Goal: Check status: Check status

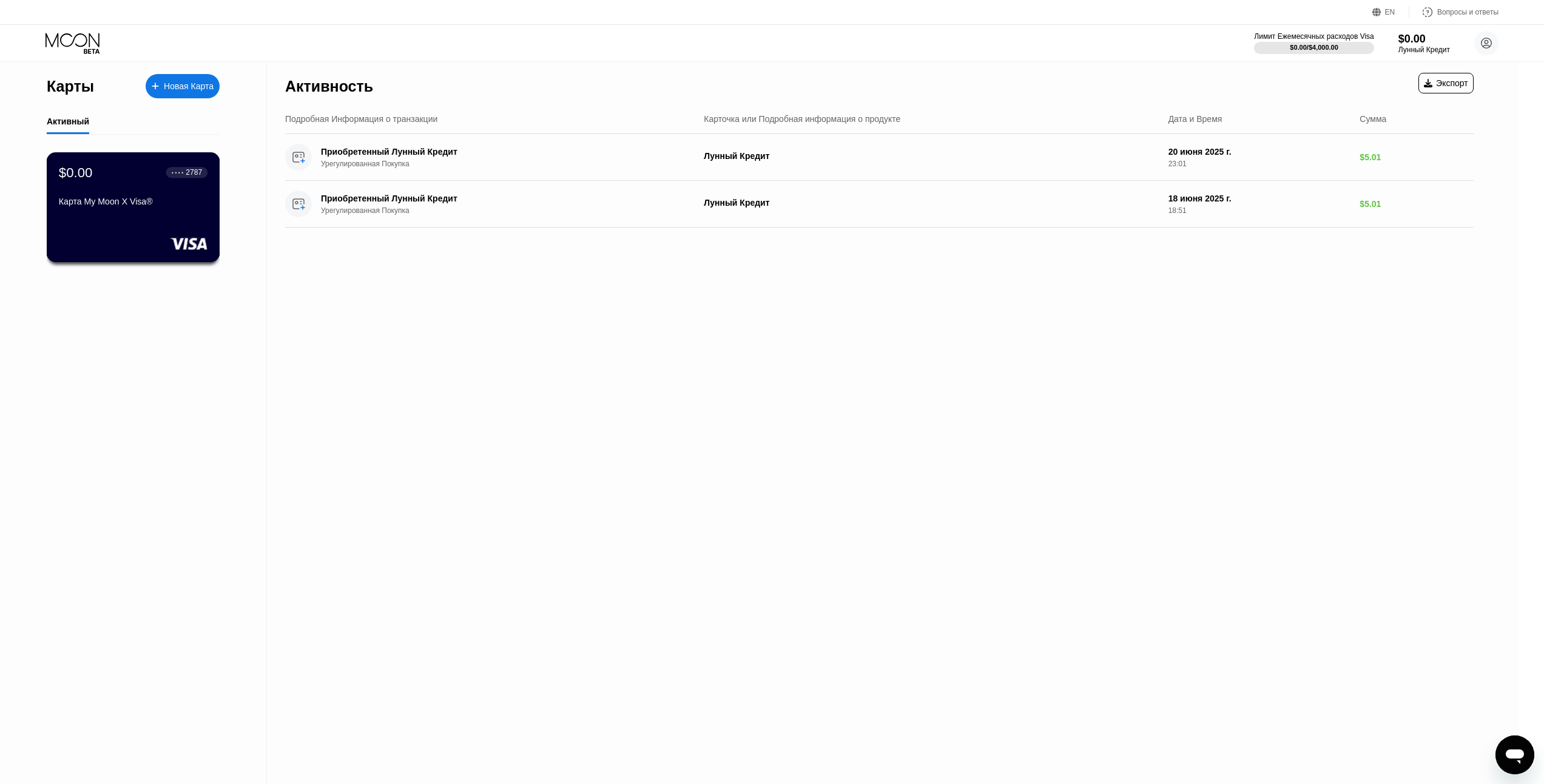
click at [125, 211] on div "Карта My Moon X Visa®" at bounding box center [133, 204] width 149 height 14
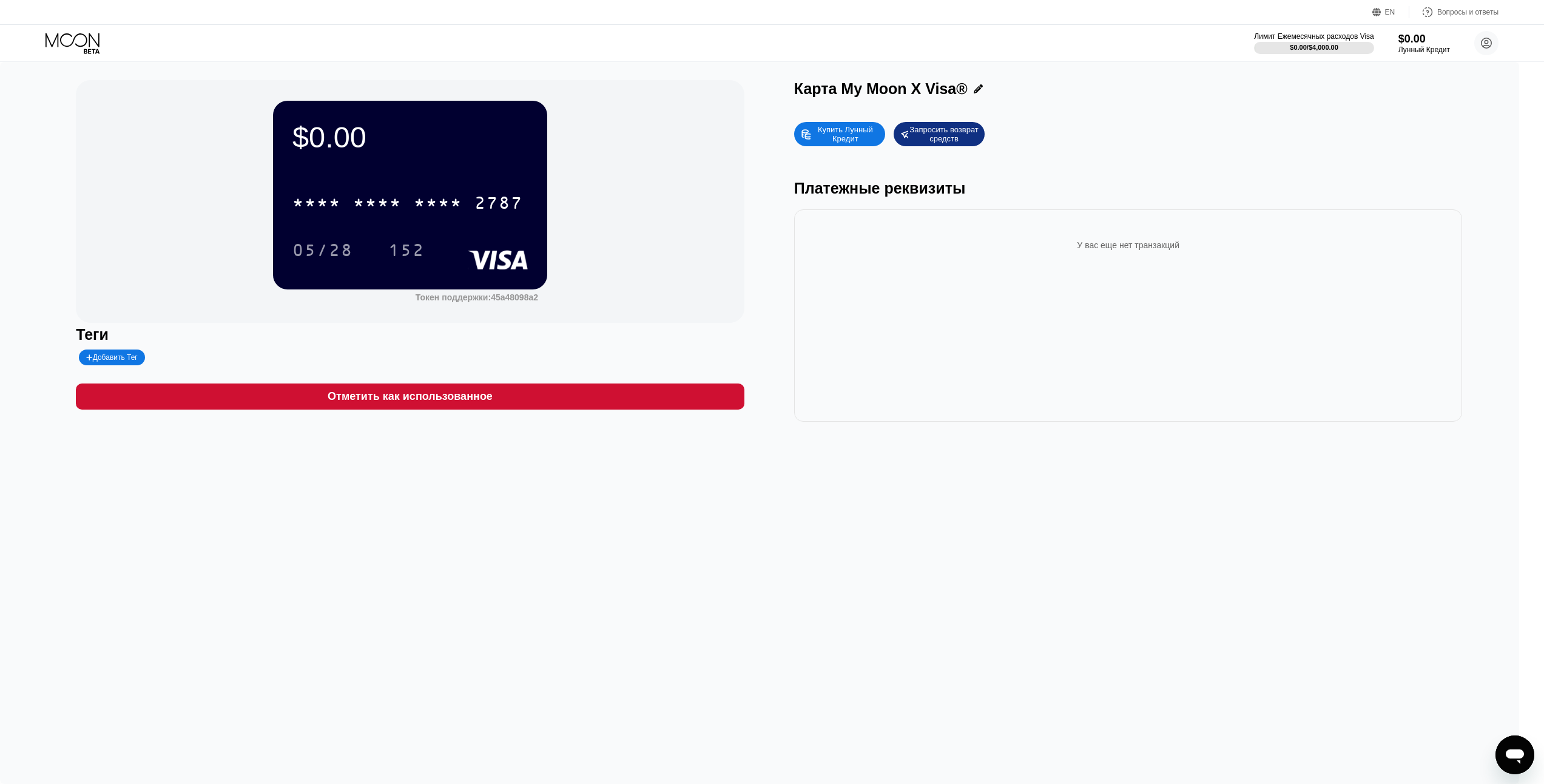
click at [525, 164] on div "$0.00 * * * * * * * * * * * * 2787 05/28 152" at bounding box center [410, 194] width 274 height 188
click at [490, 204] on div "2787" at bounding box center [498, 205] width 49 height 20
click at [340, 250] on div "05/28" at bounding box center [323, 252] width 61 height 20
click at [982, 90] on icon at bounding box center [978, 89] width 9 height 9
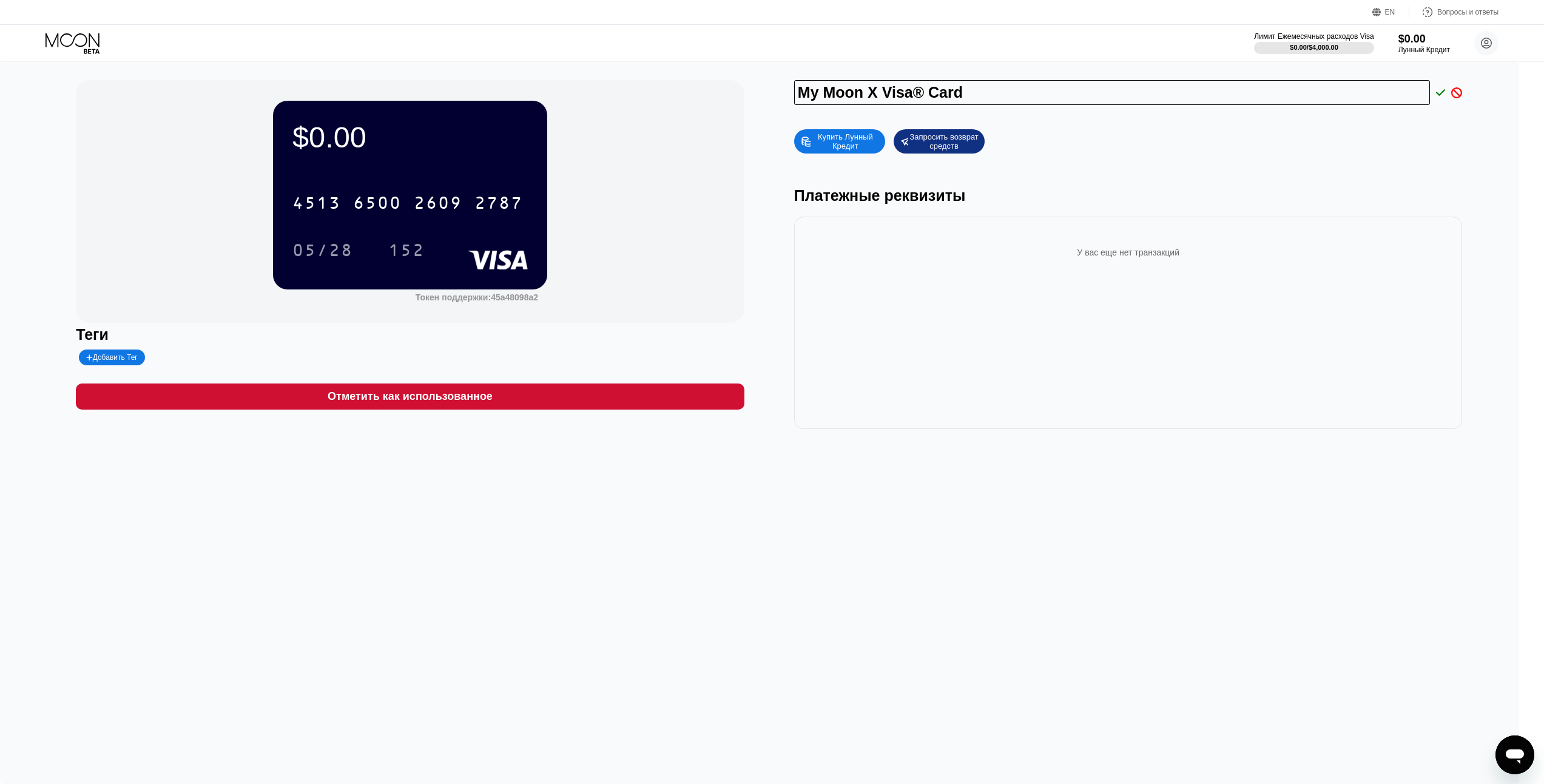
click at [1445, 93] on icon at bounding box center [1440, 93] width 10 height 11
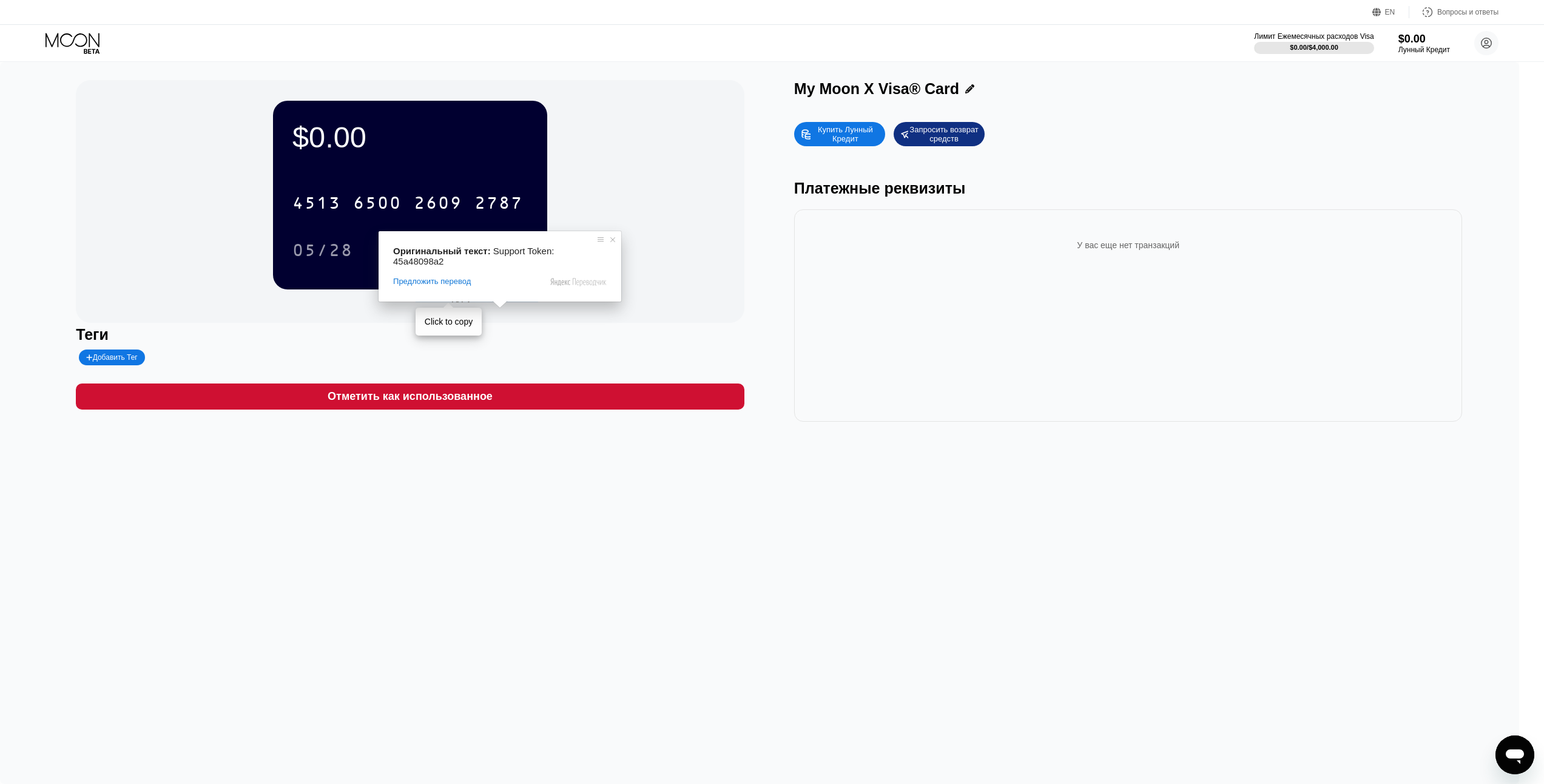
click at [513, 302] on ya-tr-span "45a48098a2" at bounding box center [513, 297] width 47 height 10
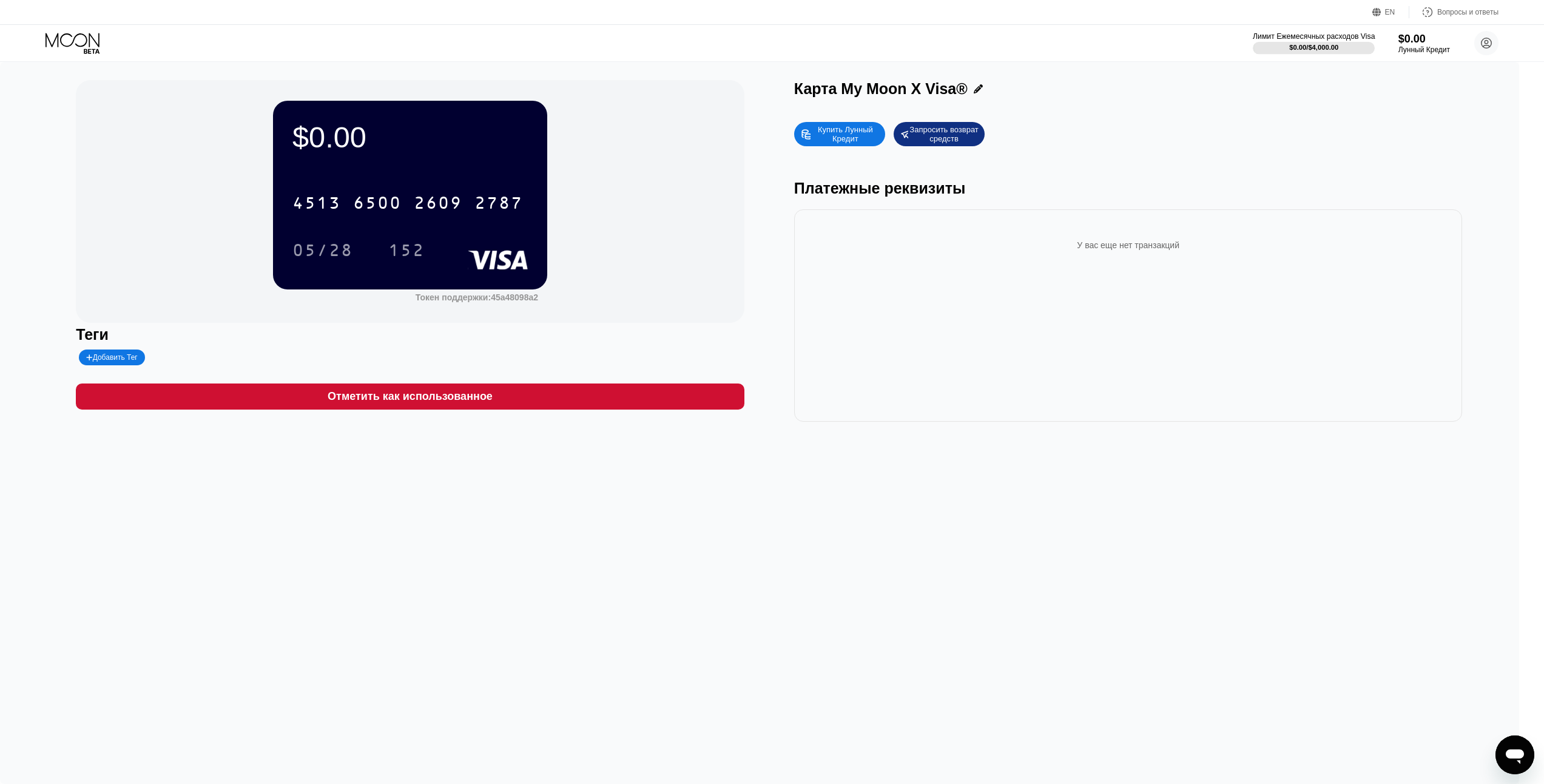
click at [1346, 41] on div "$0.00 / $4,000.00" at bounding box center [1314, 47] width 122 height 13
click at [452, 125] on div "$0.00" at bounding box center [410, 137] width 235 height 34
